Goal: Information Seeking & Learning: Check status

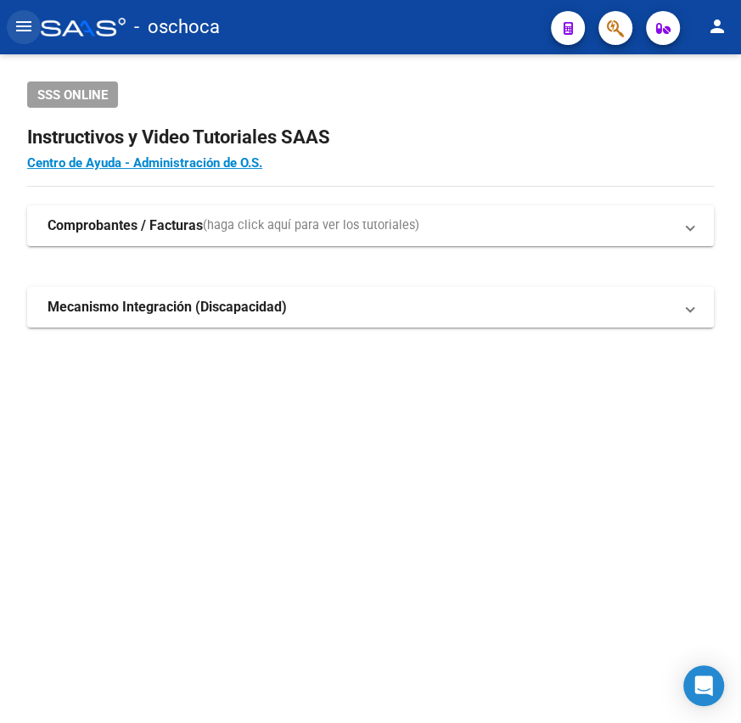
click at [23, 29] on mat-icon "menu" at bounding box center [24, 26] width 20 height 20
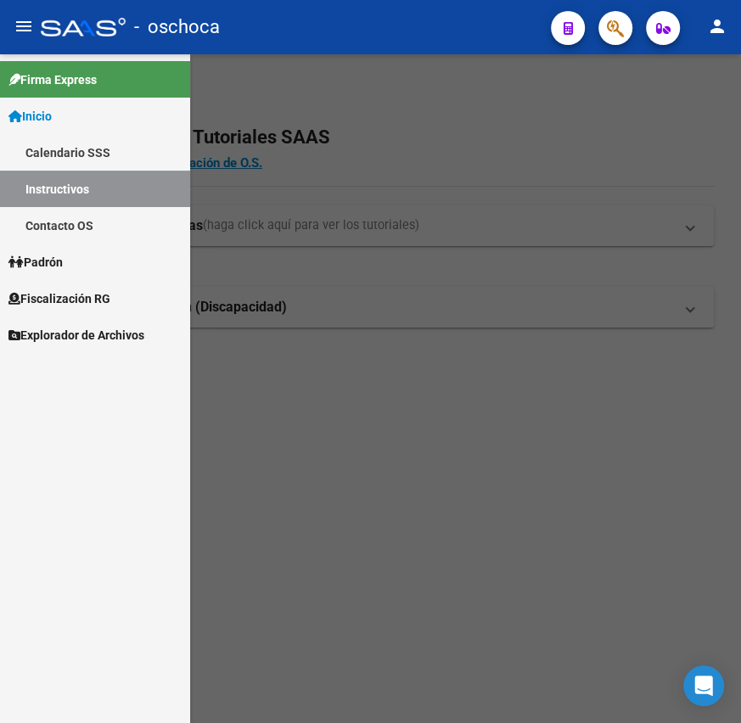
click at [52, 292] on span "Fiscalización RG" at bounding box center [59, 299] width 102 height 19
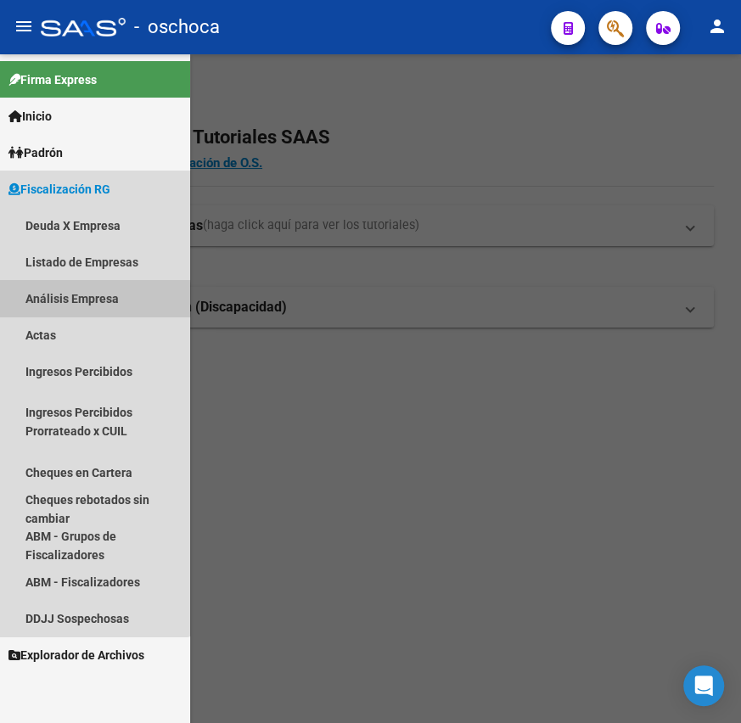
click at [62, 300] on link "Análisis Empresa" at bounding box center [95, 298] width 190 height 37
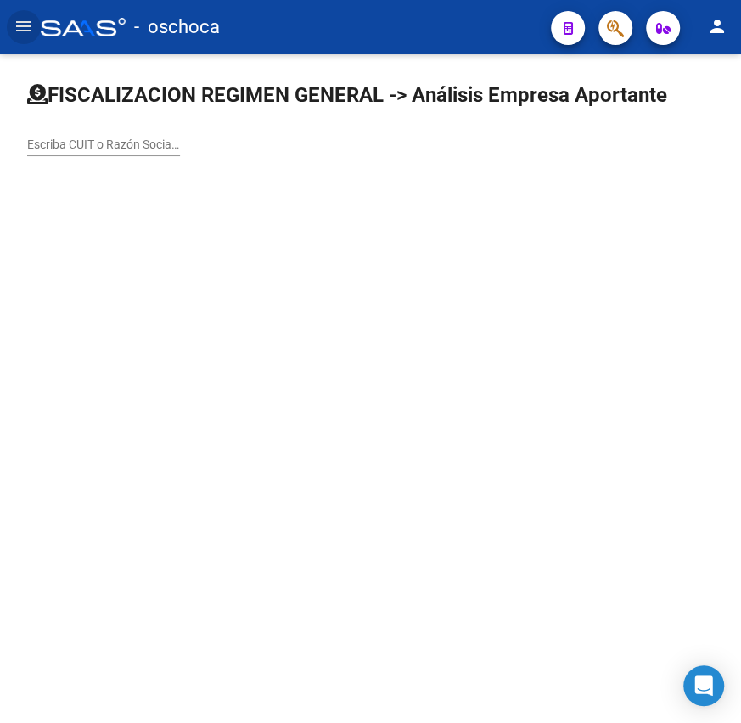
click at [138, 147] on input "Escriba CUIT o Razón Social para buscar" at bounding box center [103, 145] width 153 height 14
type input "3"
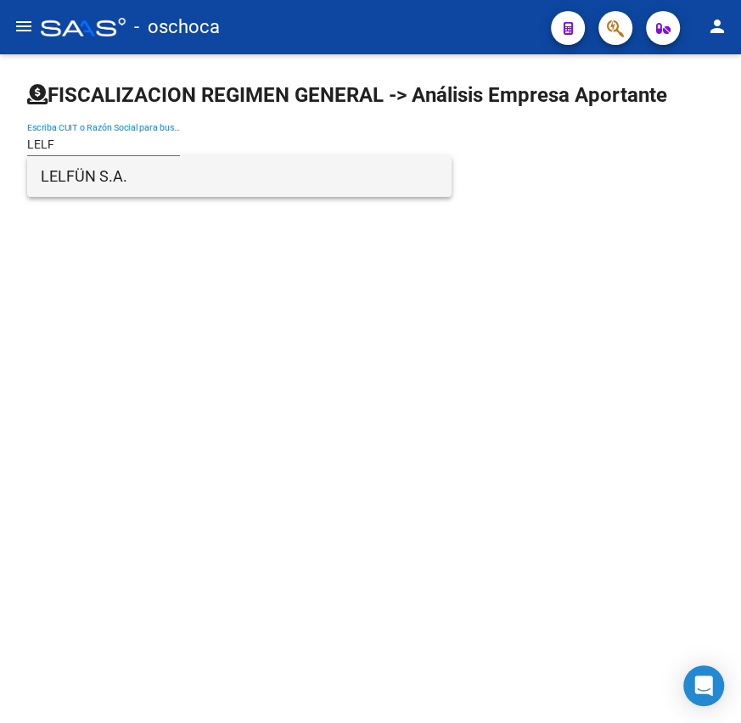
type input "LELF"
click at [101, 167] on span "LELFÜN S.A." at bounding box center [239, 176] width 397 height 41
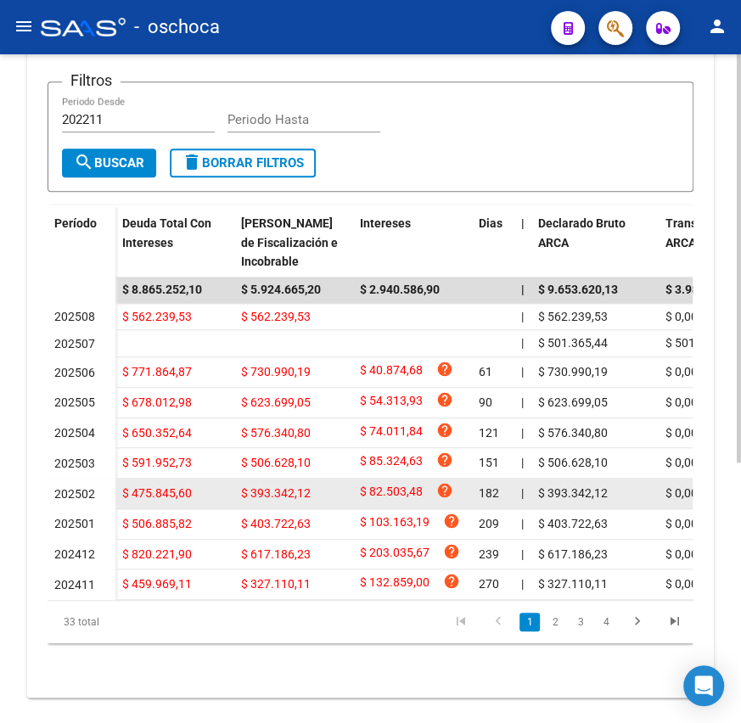
scroll to position [427, 0]
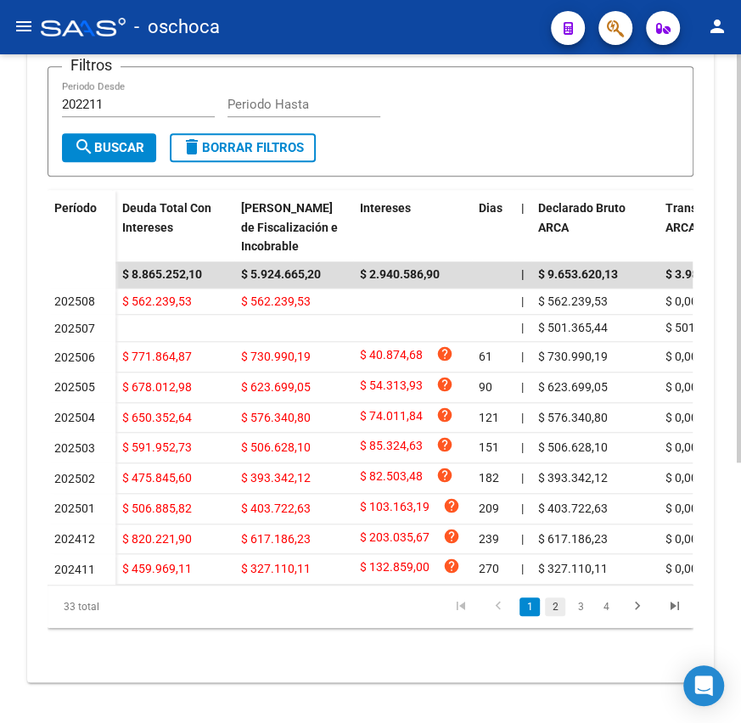
click at [552, 608] on link "2" at bounding box center [555, 607] width 20 height 19
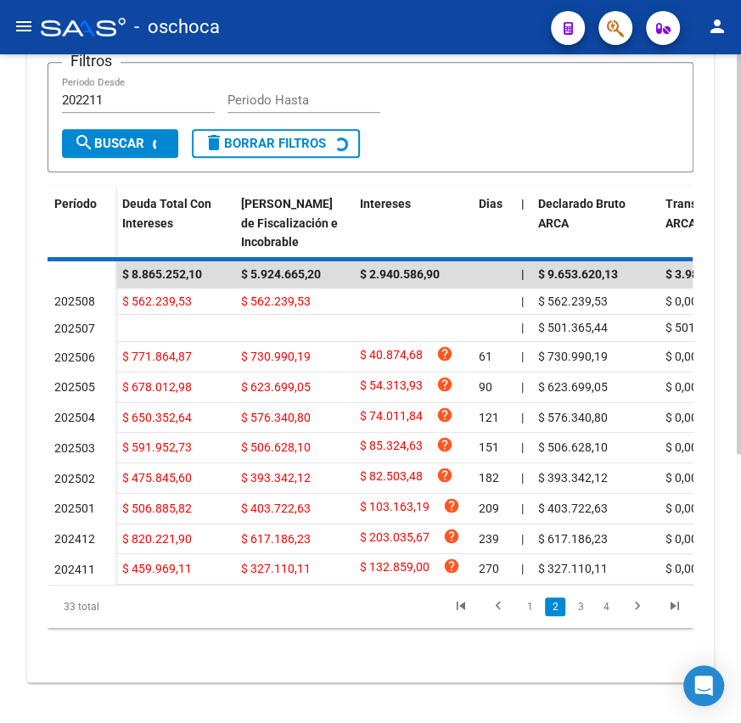
scroll to position [406, 0]
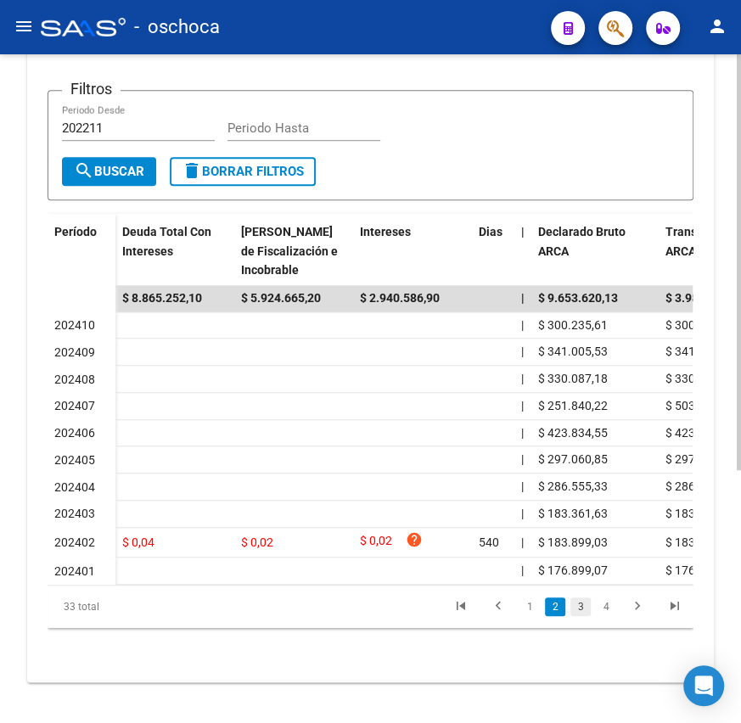
click at [576, 609] on link "3" at bounding box center [581, 607] width 20 height 19
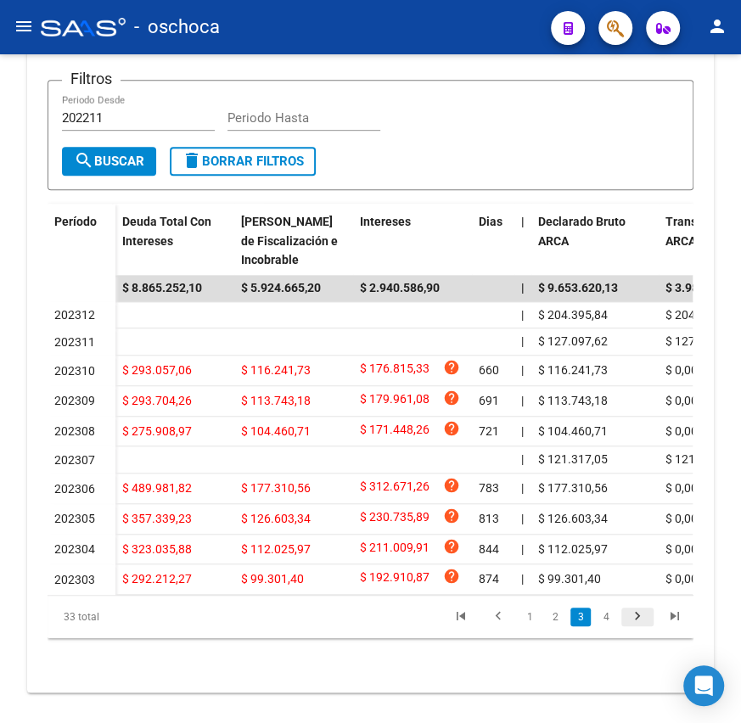
click at [629, 626] on icon "go to next page" at bounding box center [638, 619] width 22 height 20
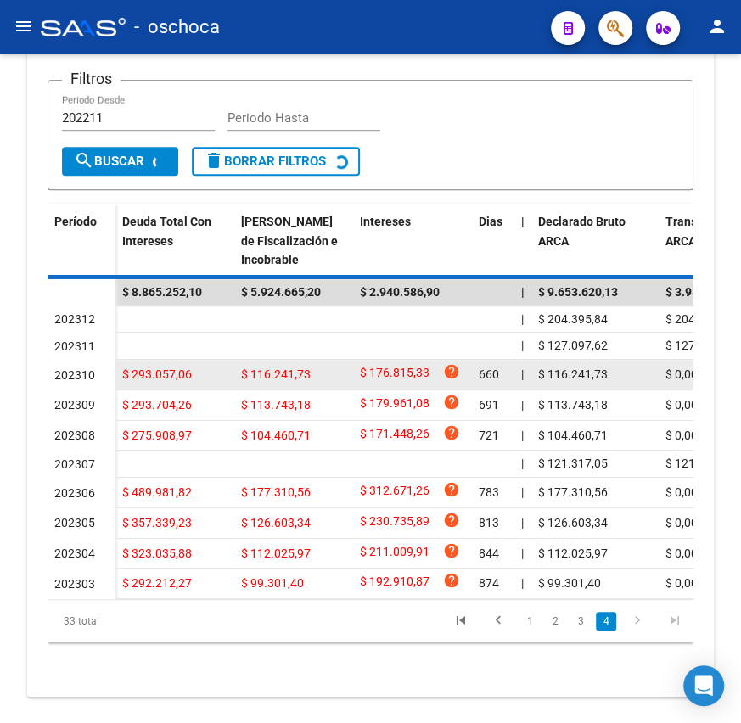
scroll to position [224, 0]
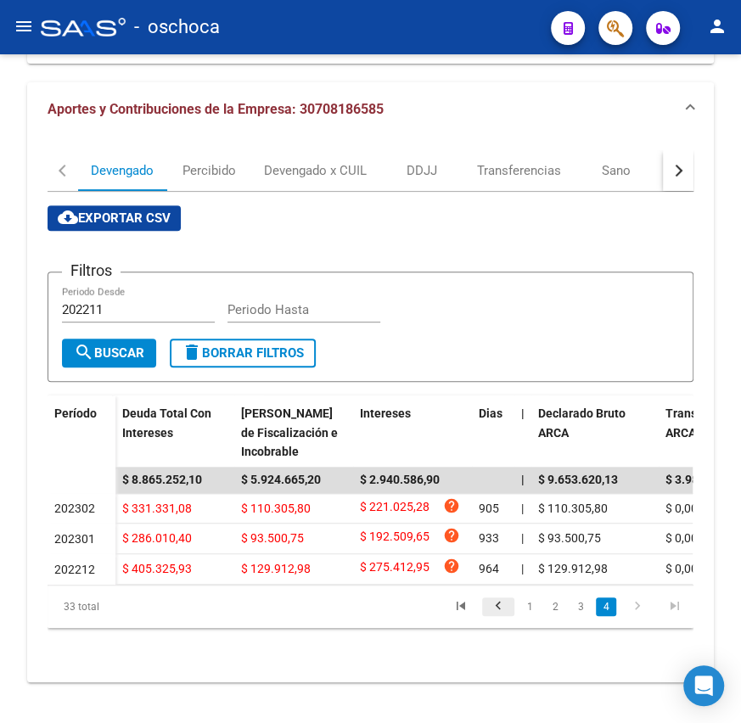
click at [503, 609] on icon "go to previous page" at bounding box center [498, 609] width 22 height 20
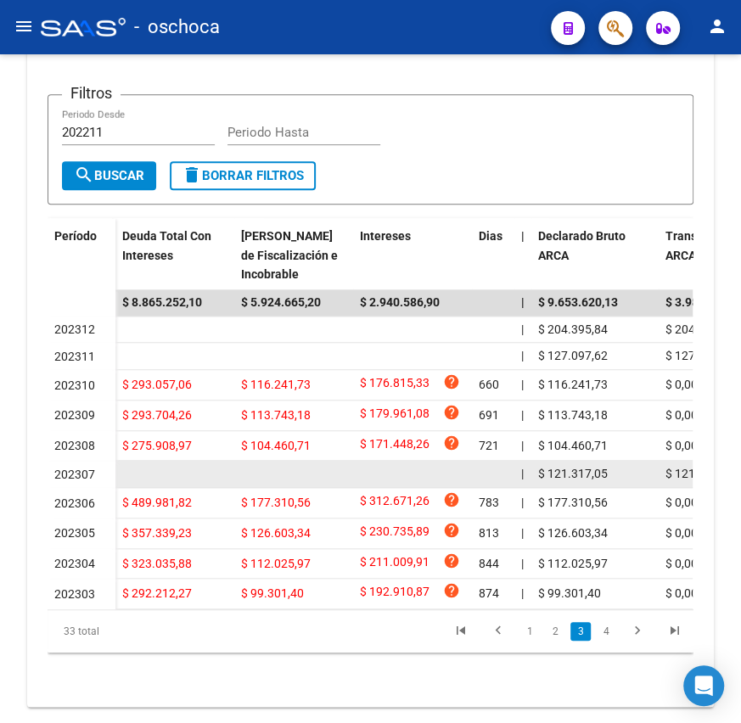
scroll to position [394, 0]
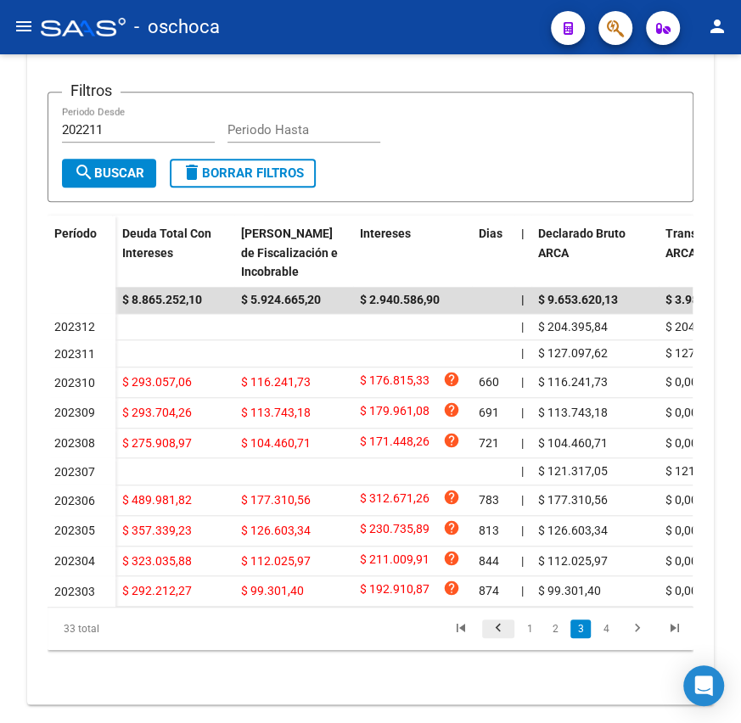
click at [492, 641] on icon "go to previous page" at bounding box center [498, 631] width 22 height 20
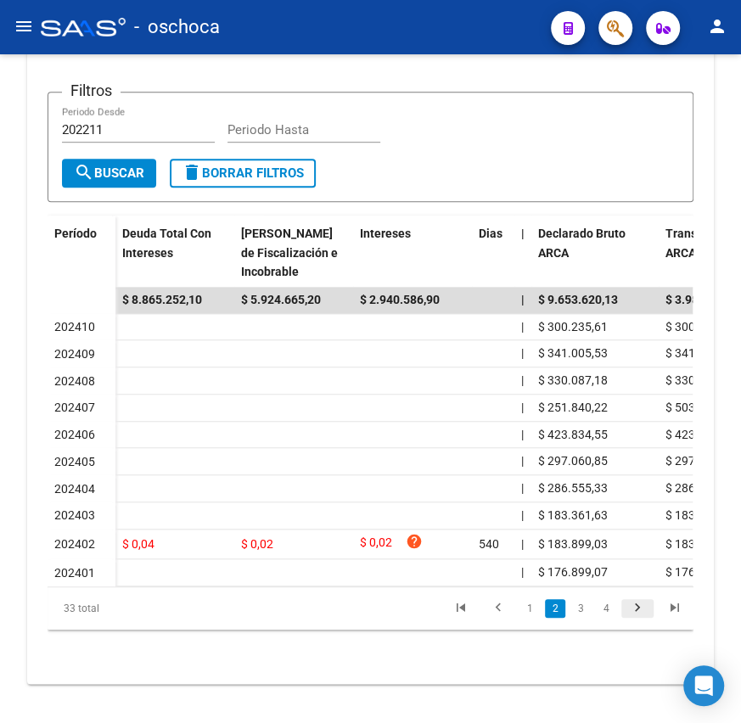
click at [640, 618] on icon "go to next page" at bounding box center [638, 610] width 22 height 20
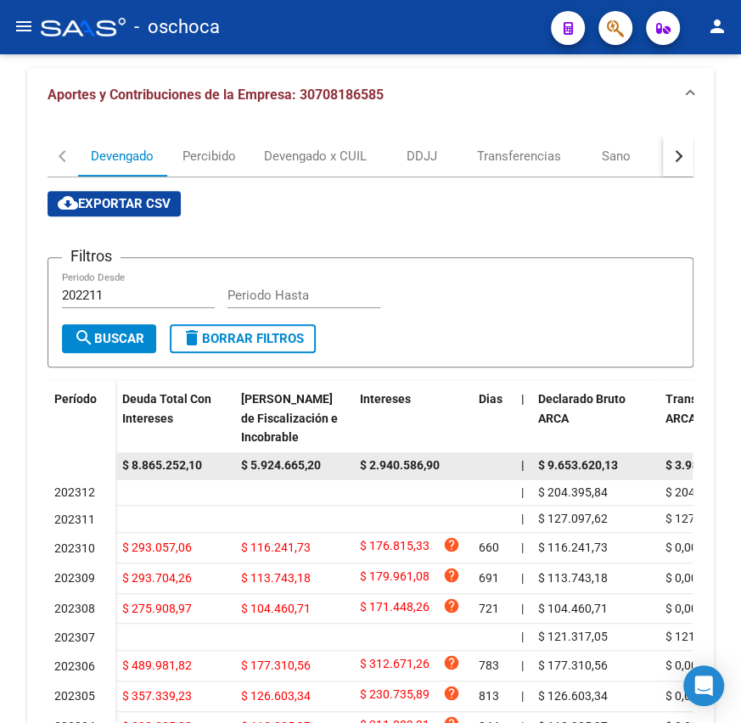
scroll to position [224, 0]
